Goal: Information Seeking & Learning: Learn about a topic

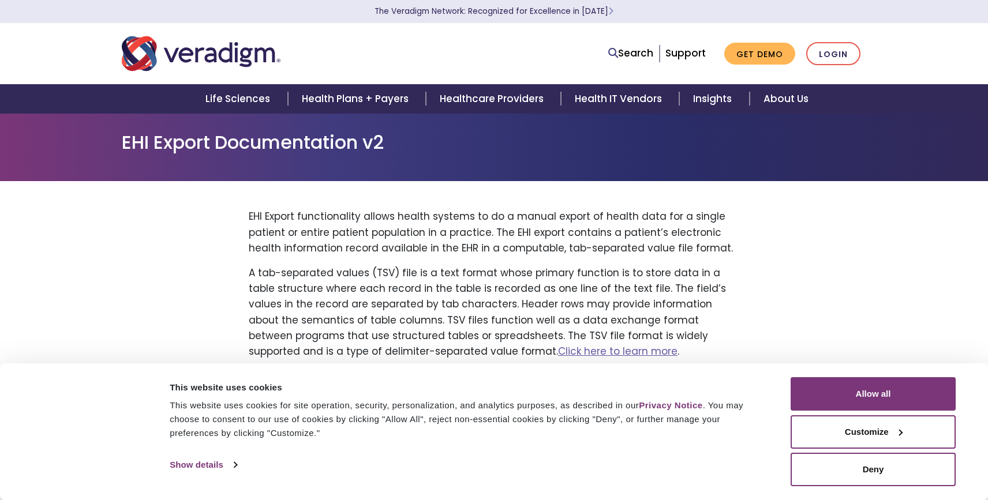
click at [833, 392] on button "Allow all" at bounding box center [872, 393] width 165 height 33
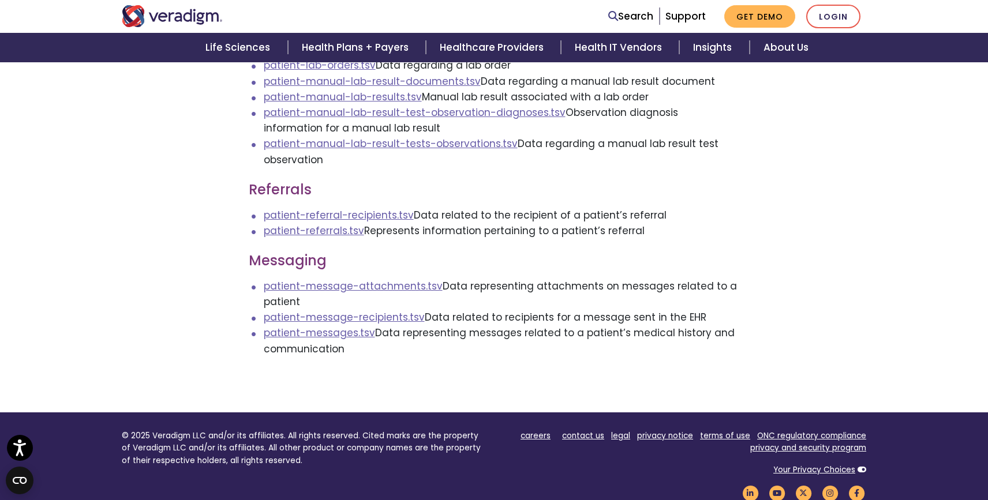
scroll to position [2159, 0]
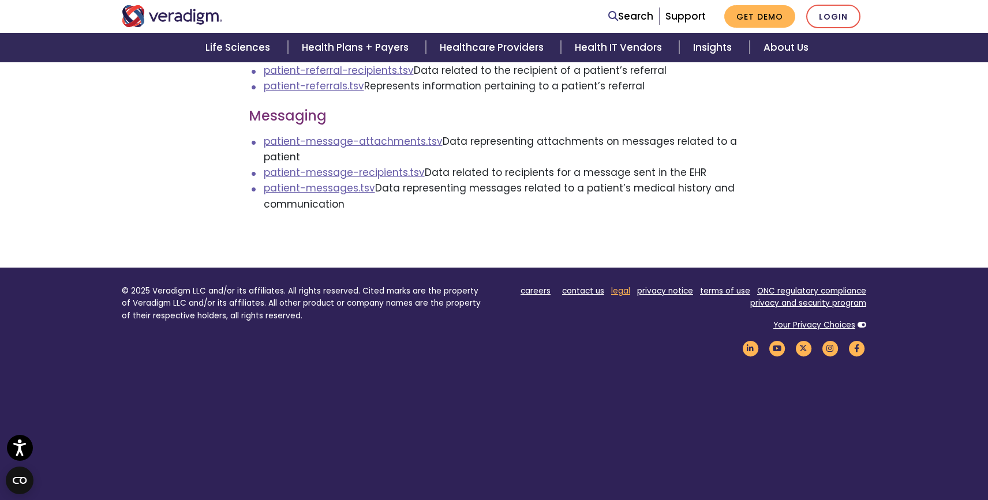
click at [624, 286] on link "legal" at bounding box center [620, 291] width 19 height 11
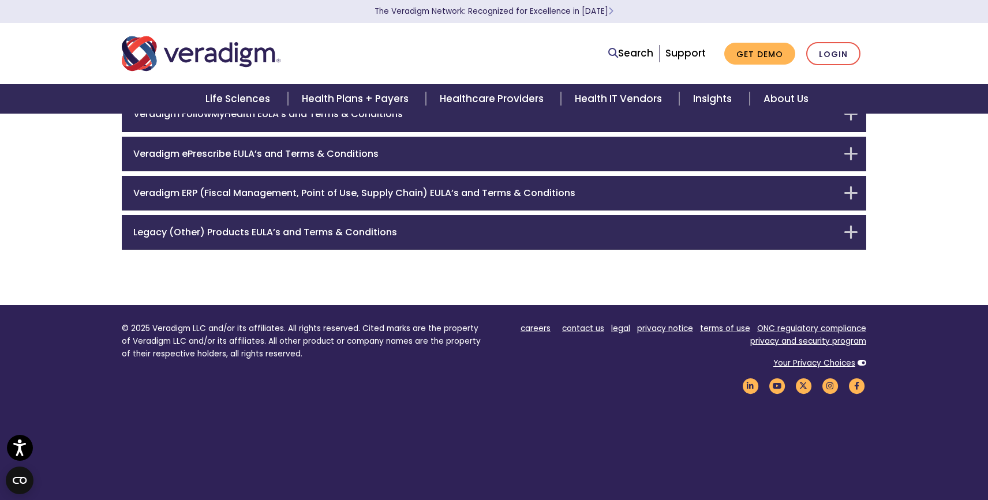
scroll to position [361, 0]
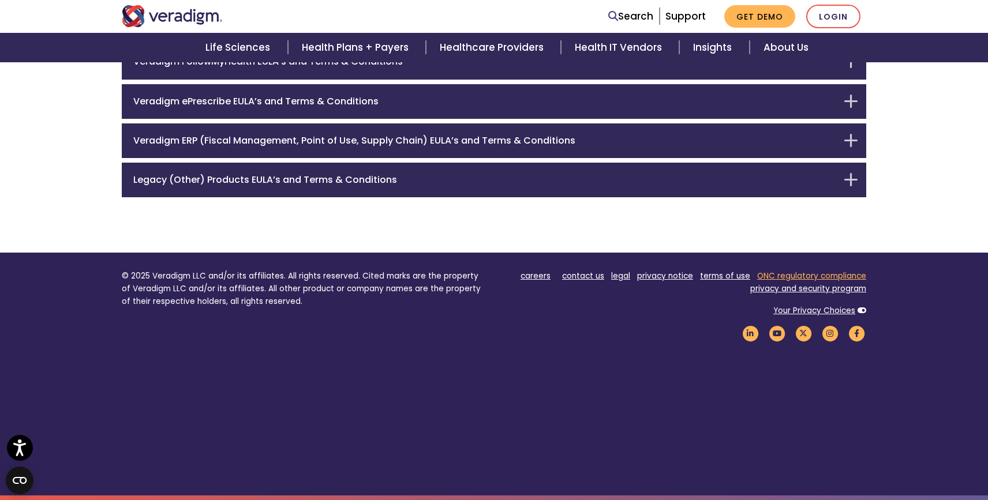
click at [798, 273] on link "ONC regulatory compliance" at bounding box center [811, 276] width 109 height 11
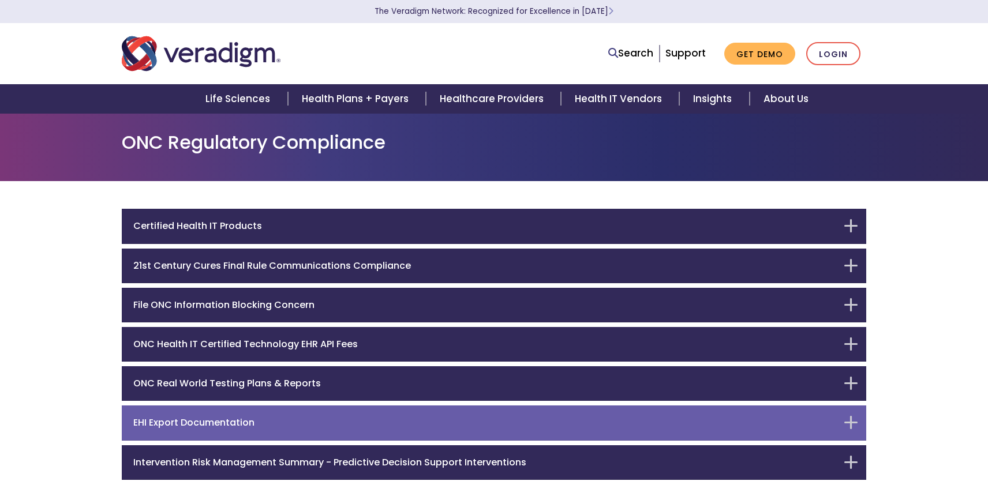
scroll to position [54, 0]
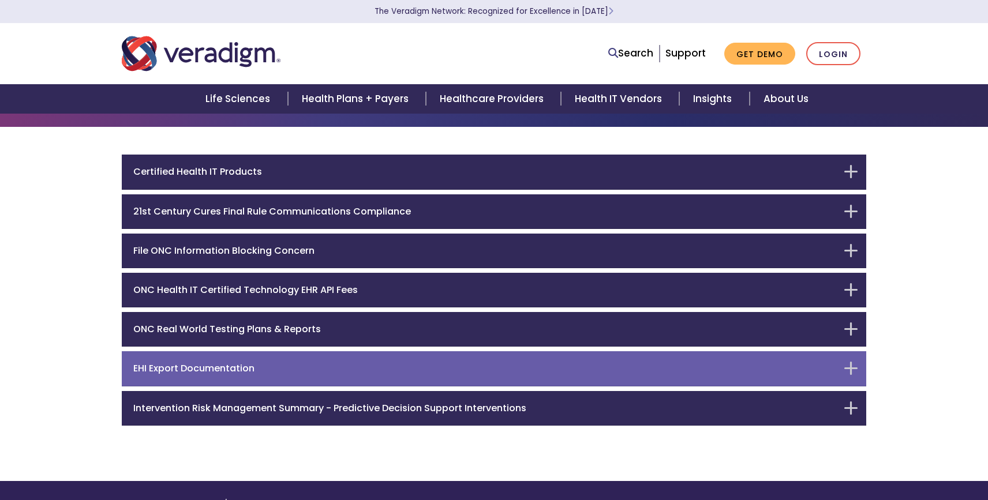
click at [845, 365] on div "EHI Export Documentation" at bounding box center [494, 368] width 744 height 35
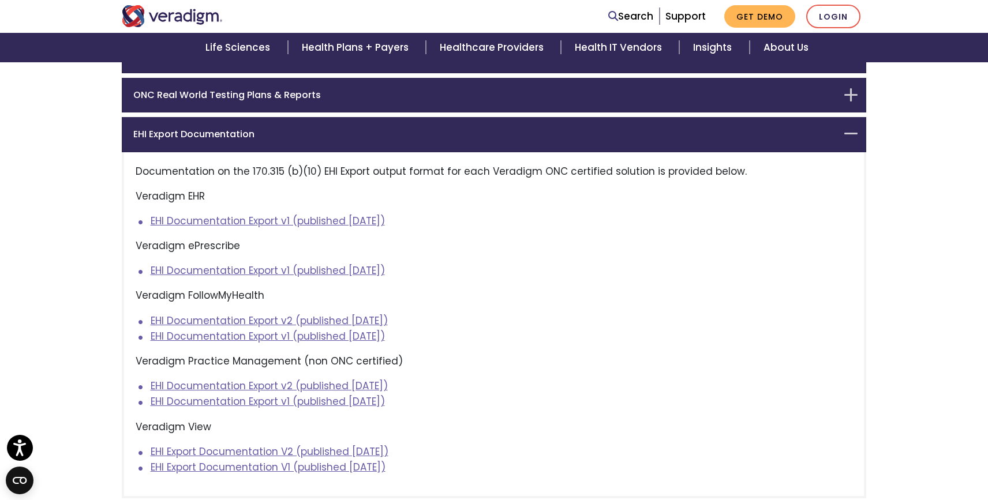
scroll to position [313, 0]
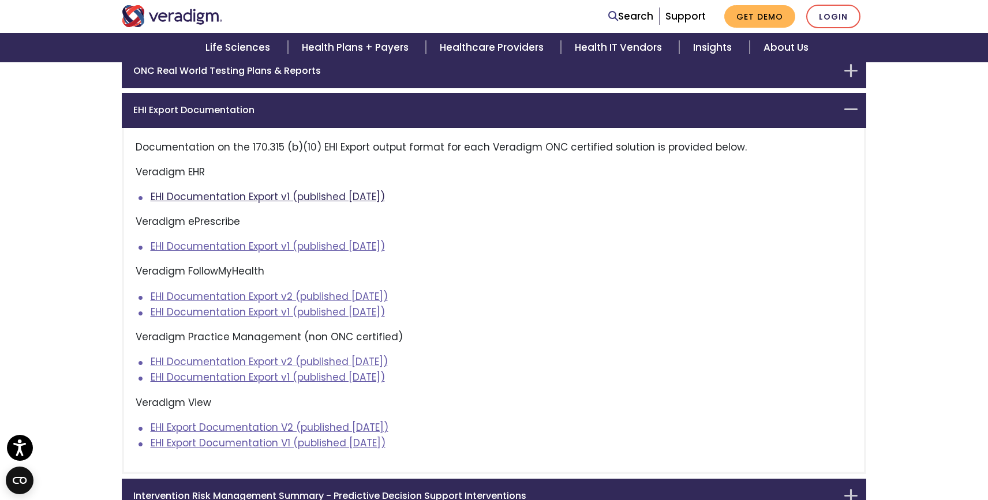
click at [190, 197] on link "EHI Documentation Export v1 (published Nov 9, 2023)" at bounding box center [268, 197] width 234 height 14
